Goal: Information Seeking & Learning: Learn about a topic

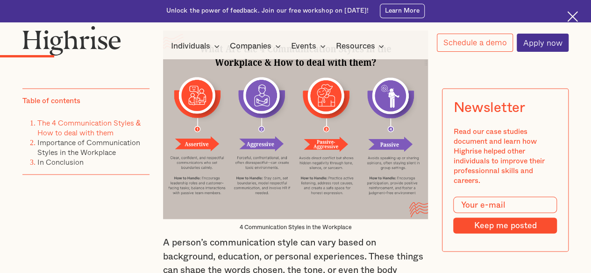
scroll to position [841, 0]
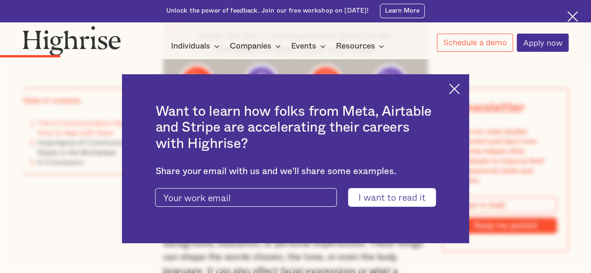
click at [460, 89] on img at bounding box center [454, 89] width 11 height 11
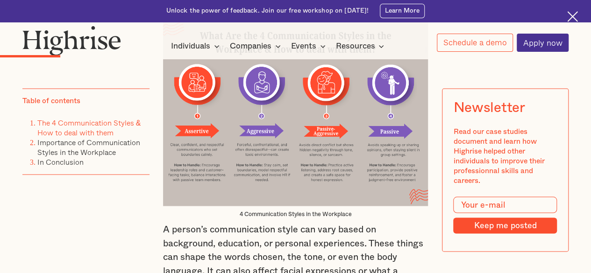
click at [399, 155] on img at bounding box center [295, 111] width 265 height 189
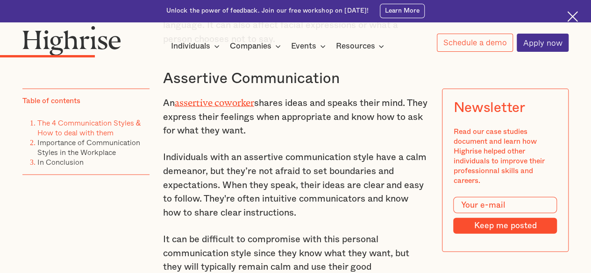
scroll to position [1121, 0]
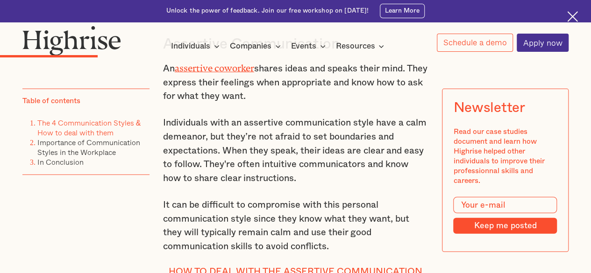
drag, startPoint x: 217, startPoint y: 93, endPoint x: 274, endPoint y: 100, distance: 57.5
click at [274, 100] on p "An assertive coworker shares ideas and speaks their mind. They express their fe…" at bounding box center [295, 82] width 265 height 44
drag, startPoint x: 173, startPoint y: 101, endPoint x: 222, endPoint y: 102, distance: 49.1
click at [222, 102] on p "An assertive coworker shares ideas and speaks their mind. They express their fe…" at bounding box center [295, 82] width 265 height 44
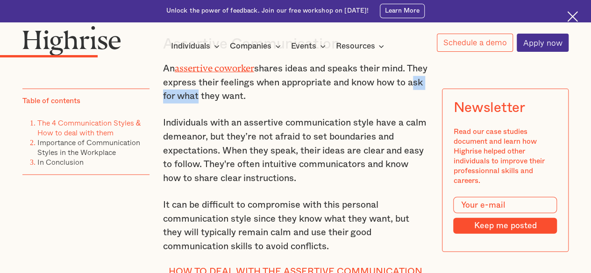
click at [222, 102] on p "An assertive coworker shares ideas and speaks their mind. They express their fe…" at bounding box center [295, 82] width 265 height 44
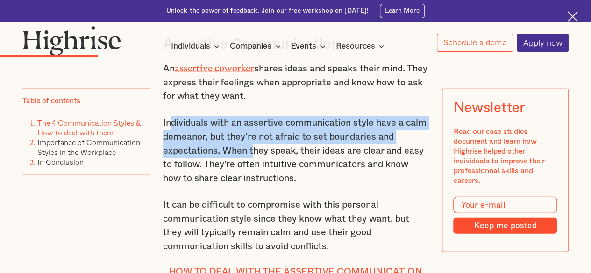
drag, startPoint x: 170, startPoint y: 130, endPoint x: 254, endPoint y: 153, distance: 87.2
click at [254, 153] on p "Individuals with an assertive communication style have a calm demeanor, but the…" at bounding box center [295, 150] width 265 height 69
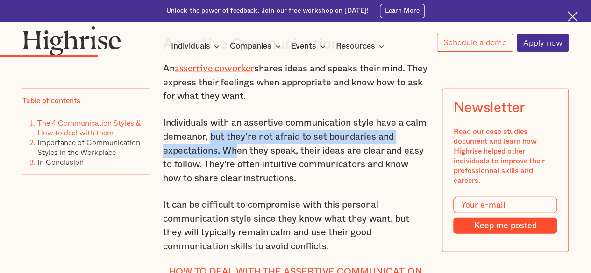
drag, startPoint x: 209, startPoint y: 145, endPoint x: 237, endPoint y: 158, distance: 30.9
click at [237, 158] on p "Individuals with an assertive communication style have a calm demeanor, but the…" at bounding box center [295, 150] width 265 height 69
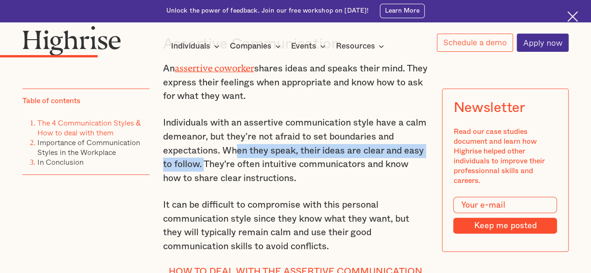
drag, startPoint x: 253, startPoint y: 159, endPoint x: 205, endPoint y: 176, distance: 51.0
click at [205, 176] on p "Individuals with an assertive communication style have a calm demeanor, but the…" at bounding box center [295, 150] width 265 height 69
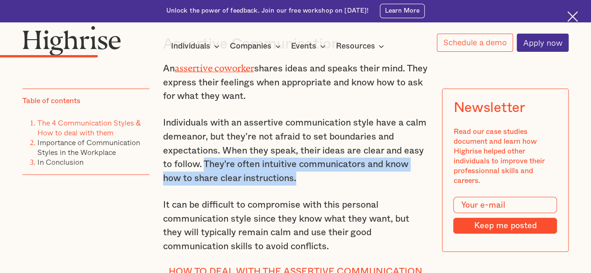
drag, startPoint x: 205, startPoint y: 172, endPoint x: 315, endPoint y: 190, distance: 112.1
click at [315, 185] on p "Individuals with an assertive communication style have a calm demeanor, but the…" at bounding box center [295, 150] width 265 height 69
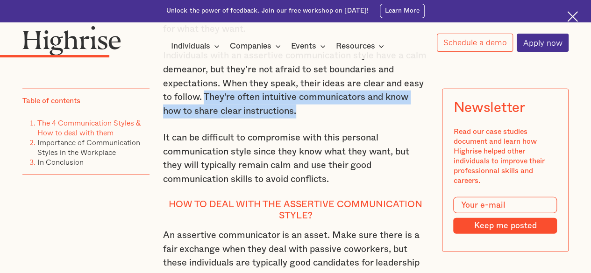
scroll to position [1215, 0]
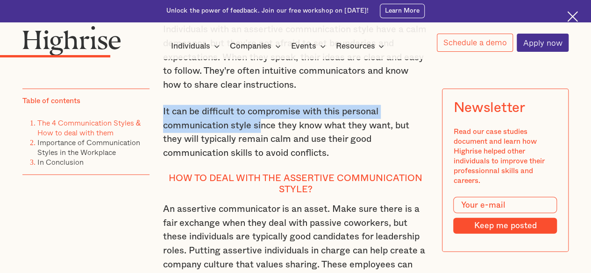
drag, startPoint x: 164, startPoint y: 120, endPoint x: 260, endPoint y: 139, distance: 97.1
click at [260, 139] on p "It can be difficult to compromise with this personal communication style since …" at bounding box center [295, 132] width 265 height 55
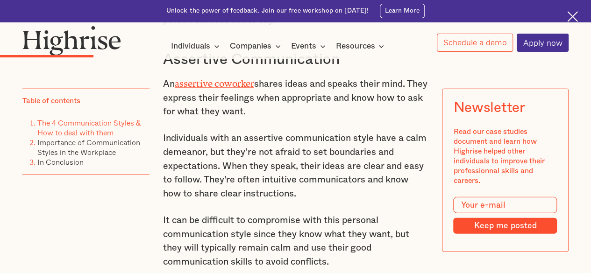
scroll to position [1075, 0]
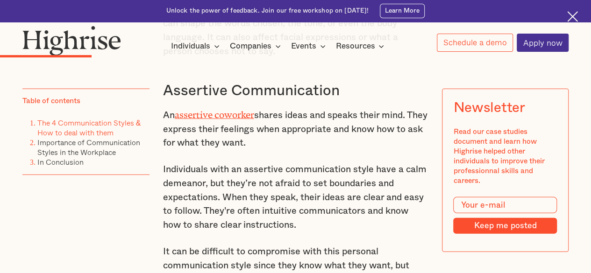
click at [186, 100] on h3 "Assertive Communication" at bounding box center [295, 91] width 265 height 18
click at [268, 150] on p "An assertive coworker shares ideas and speaks their mind. They express their fe…" at bounding box center [295, 129] width 265 height 44
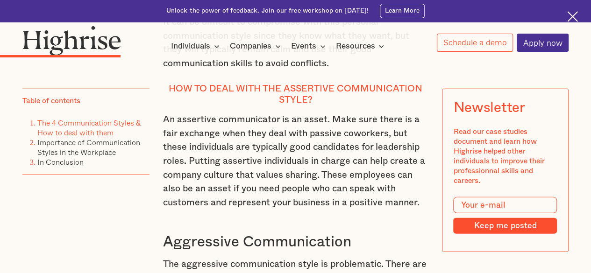
scroll to position [1355, 0]
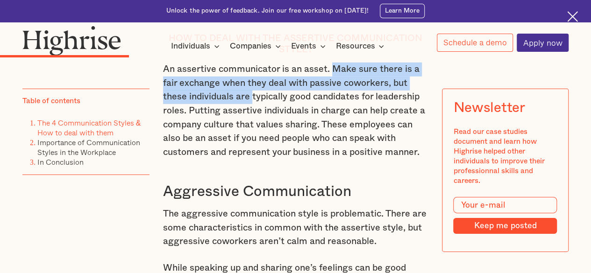
drag, startPoint x: 331, startPoint y: 81, endPoint x: 253, endPoint y: 106, distance: 82.3
click at [253, 106] on p "An assertive communicator is an asset. Make sure there is a fair exchange when …" at bounding box center [295, 111] width 265 height 97
click at [253, 105] on p "An assertive communicator is an asset. Make sure there is a fair exchange when …" at bounding box center [295, 111] width 265 height 97
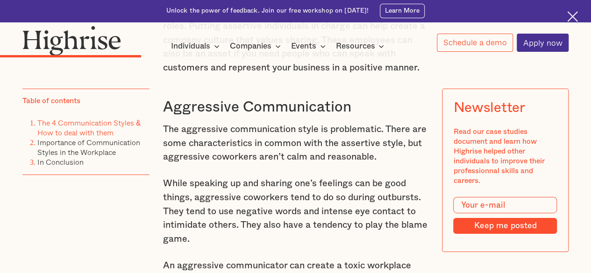
scroll to position [1448, 0]
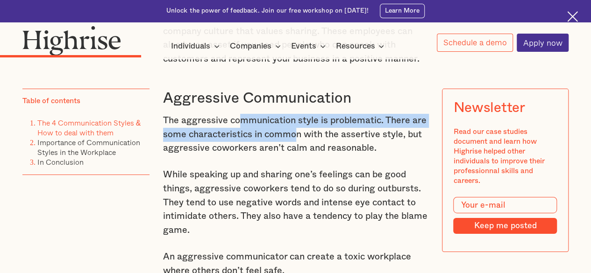
drag, startPoint x: 236, startPoint y: 136, endPoint x: 294, endPoint y: 149, distance: 59.4
click at [294, 149] on p "The aggressive communication style is problematic. There are some characteristi…" at bounding box center [295, 135] width 265 height 42
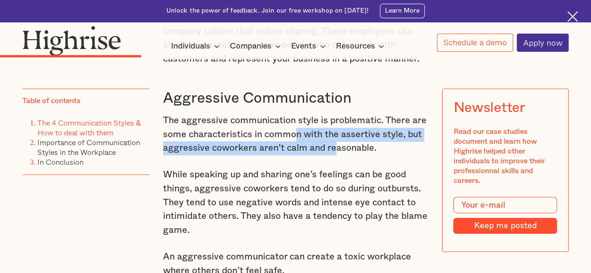
drag, startPoint x: 297, startPoint y: 146, endPoint x: 333, endPoint y: 155, distance: 37.1
click at [333, 155] on p "The aggressive communication style is problematic. There are some characteristi…" at bounding box center [295, 135] width 265 height 42
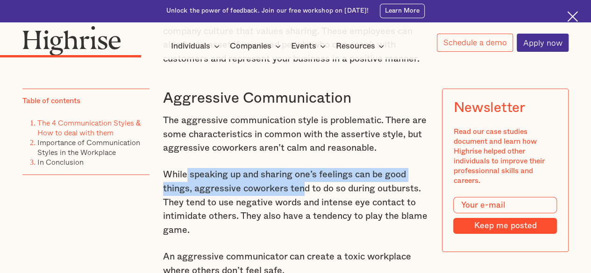
drag, startPoint x: 185, startPoint y: 193, endPoint x: 302, endPoint y: 195, distance: 117.3
click at [302, 195] on p "While speaking up and sharing one’s feelings can be good things, aggressive cow…" at bounding box center [295, 202] width 265 height 69
click at [232, 201] on p "While speaking up and sharing one’s feelings can be good things, aggressive cow…" at bounding box center [295, 202] width 265 height 69
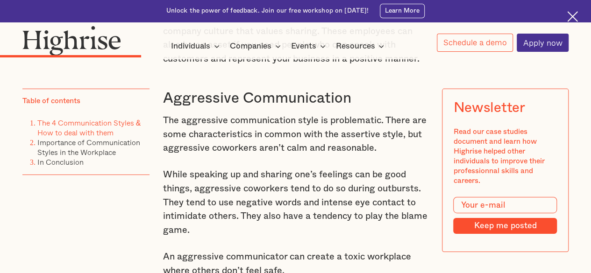
click at [323, 199] on p "While speaking up and sharing one’s feelings can be good things, aggressive cow…" at bounding box center [295, 202] width 265 height 69
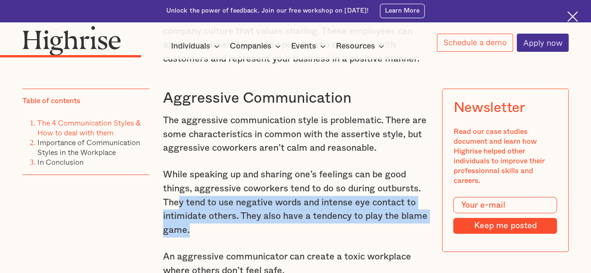
drag, startPoint x: 177, startPoint y: 214, endPoint x: 266, endPoint y: 237, distance: 92.6
click at [266, 237] on p "While speaking up and sharing one’s feelings can be good things, aggressive cow…" at bounding box center [295, 202] width 265 height 69
click at [269, 213] on p "While speaking up and sharing one’s feelings can be good things, aggressive cow…" at bounding box center [295, 202] width 265 height 69
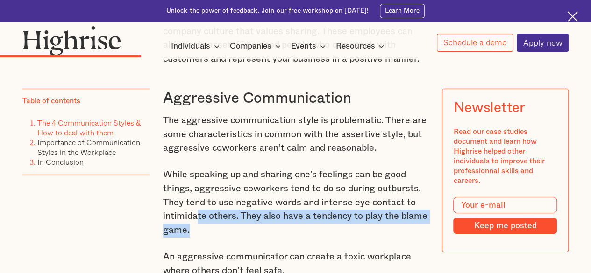
drag, startPoint x: 194, startPoint y: 230, endPoint x: 256, endPoint y: 250, distance: 64.7
click at [256, 237] on p "While speaking up and sharing one’s feelings can be good things, aggressive cow…" at bounding box center [295, 202] width 265 height 69
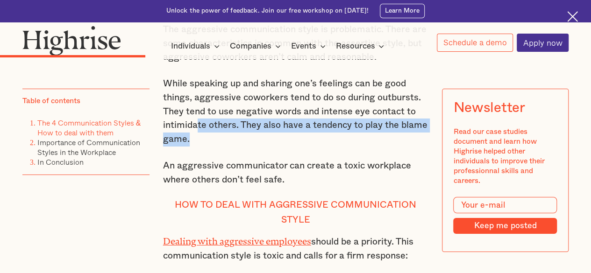
scroll to position [1542, 0]
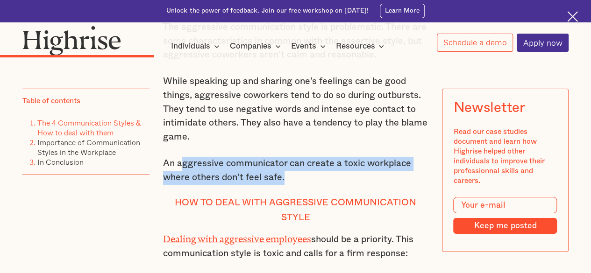
drag, startPoint x: 183, startPoint y: 177, endPoint x: 285, endPoint y: 191, distance: 102.8
click at [285, 185] on p "An aggressive communicator can create a toxic workplace where others don’t feel…" at bounding box center [295, 171] width 265 height 28
drag, startPoint x: 196, startPoint y: 182, endPoint x: 282, endPoint y: 192, distance: 86.5
click at [282, 185] on p "An aggressive communicator can create a toxic workplace where others don’t feel…" at bounding box center [295, 171] width 265 height 28
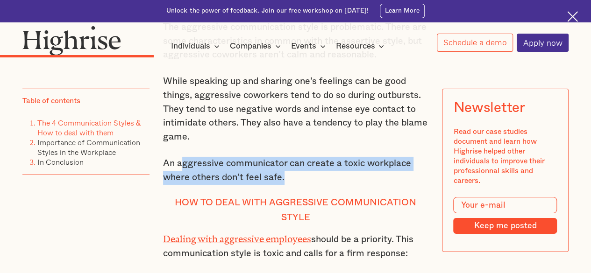
click at [282, 185] on p "An aggressive communicator can create a toxic workplace where others don’t feel…" at bounding box center [295, 171] width 265 height 28
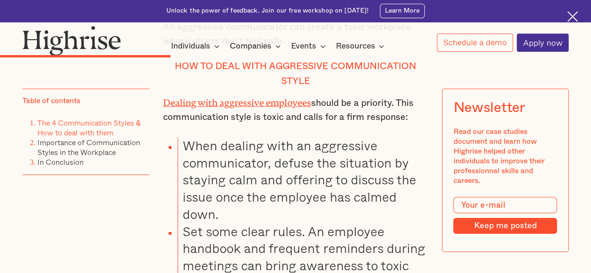
scroll to position [1682, 0]
